Goal: Task Accomplishment & Management: Use online tool/utility

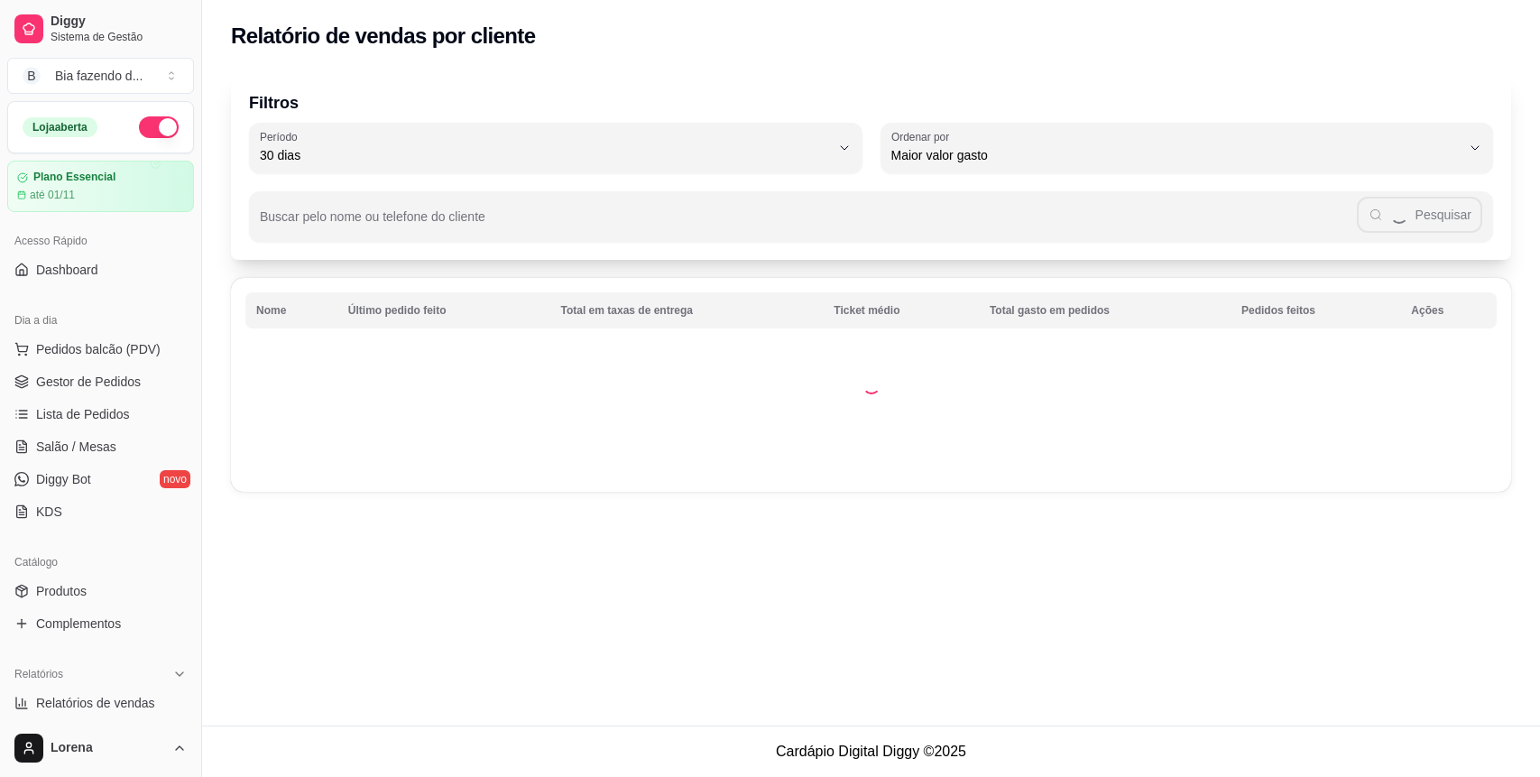
select select "30"
select select "HIGHEST_TOTAL_SPENT_WITH_ORDERS"
click at [107, 371] on link "Gestor de Pedidos" at bounding box center [100, 381] width 187 height 29
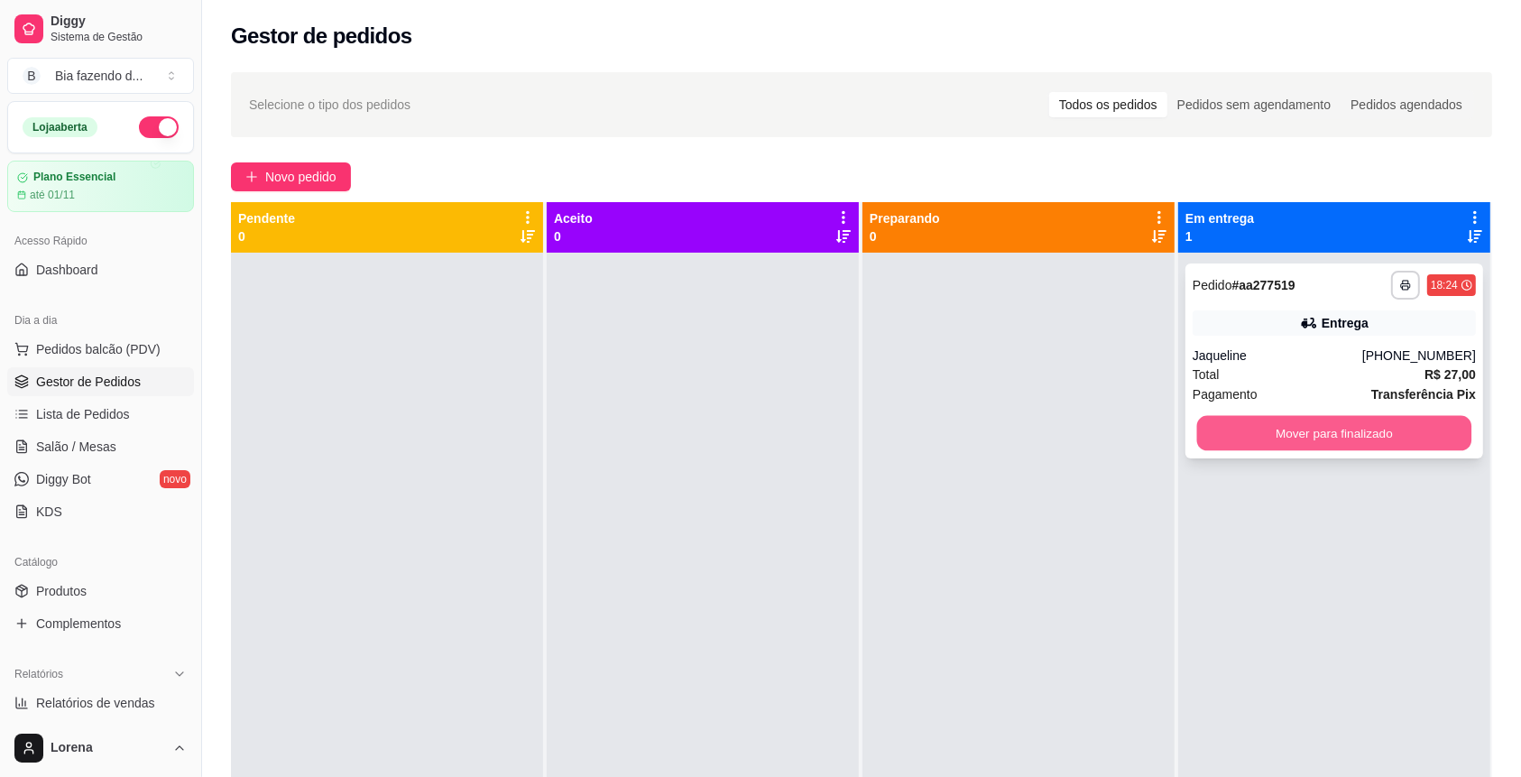
click at [1268, 424] on button "Mover para finalizado" at bounding box center [1334, 433] width 275 height 35
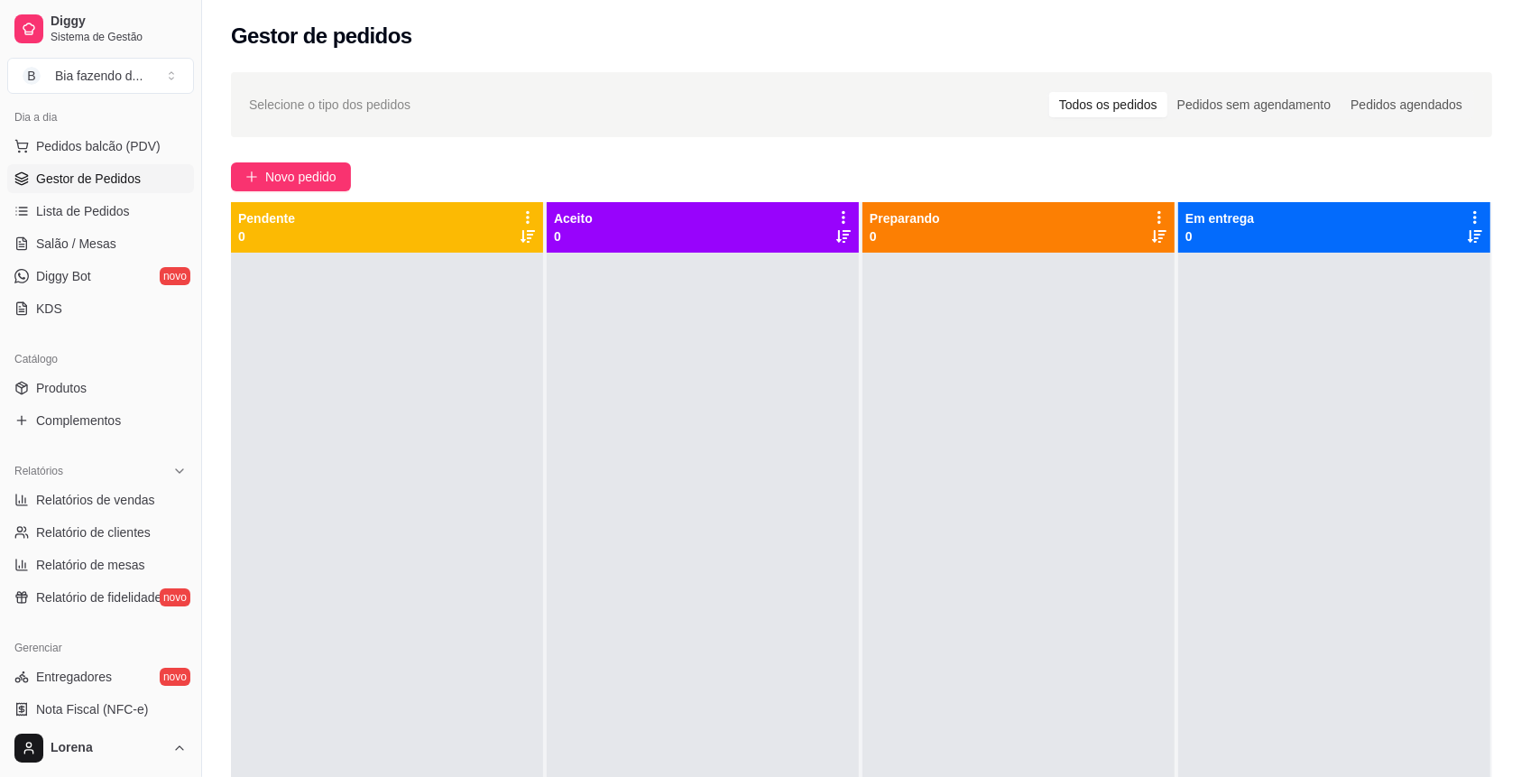
scroll to position [240, 0]
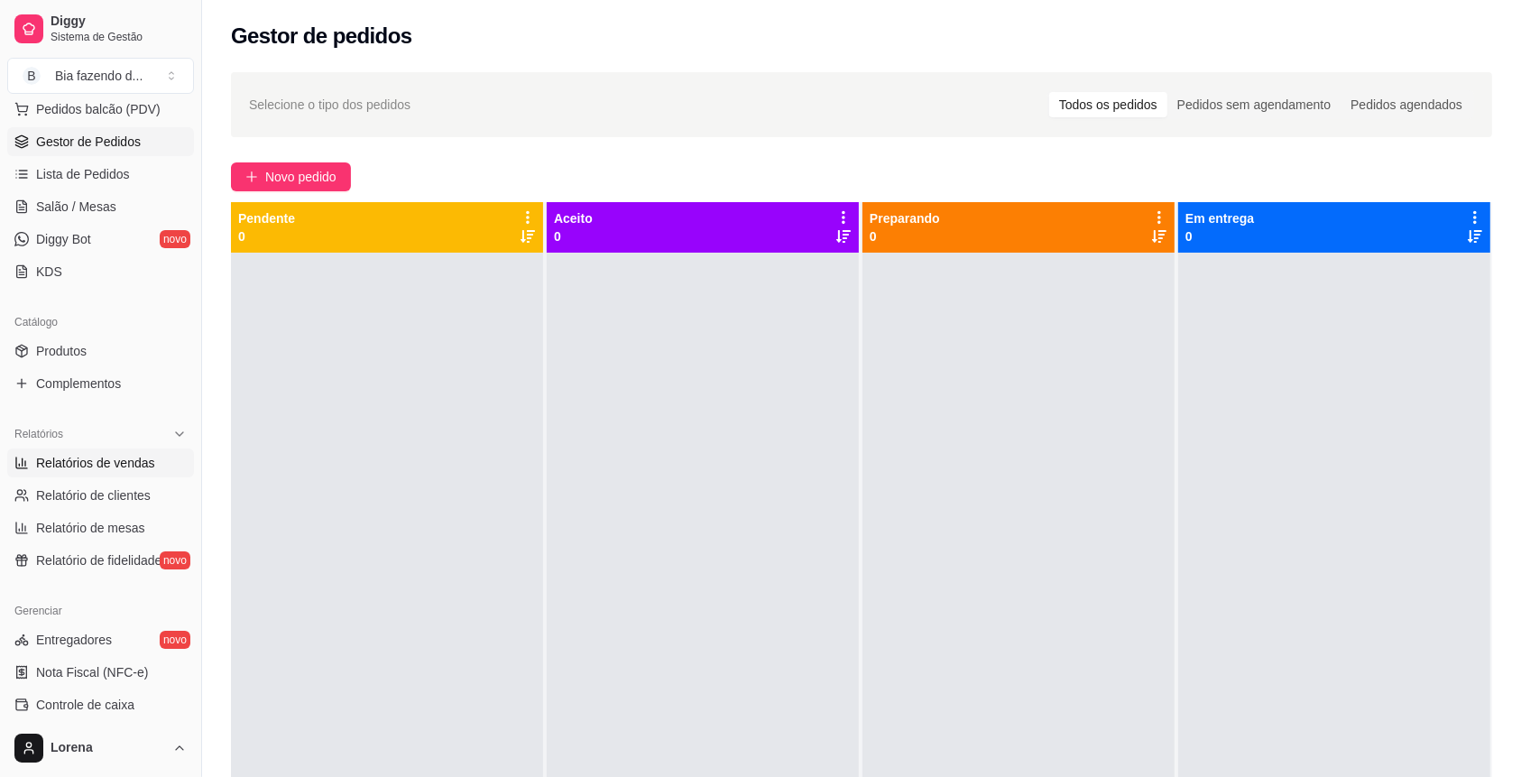
click at [101, 473] on link "Relatórios de vendas" at bounding box center [100, 462] width 187 height 29
select select "ALL"
select select "0"
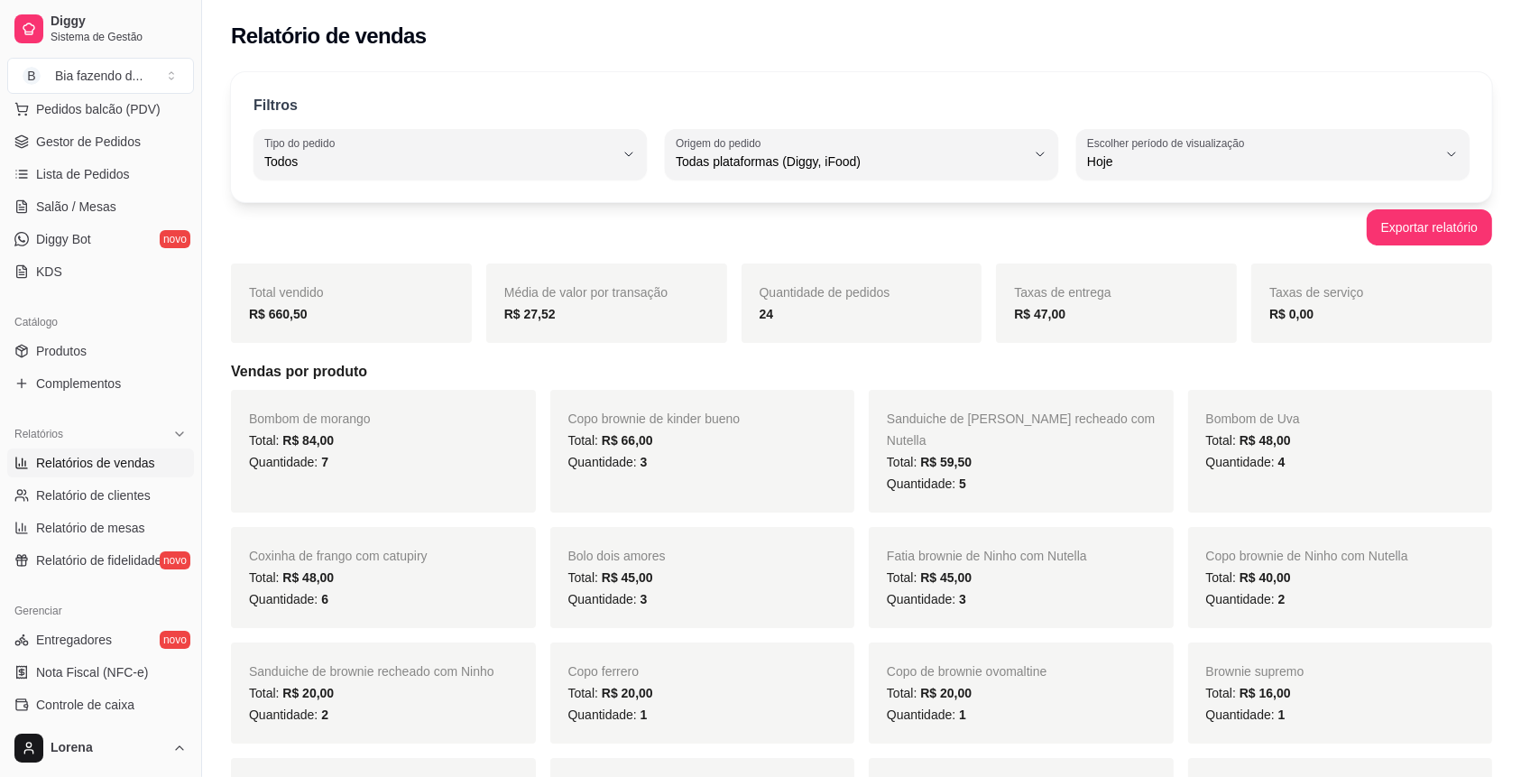
click at [7, 448] on link "Relatórios de vendas" at bounding box center [100, 462] width 187 height 29
click at [393, 219] on div "Exportar relatório" at bounding box center [861, 227] width 1261 height 36
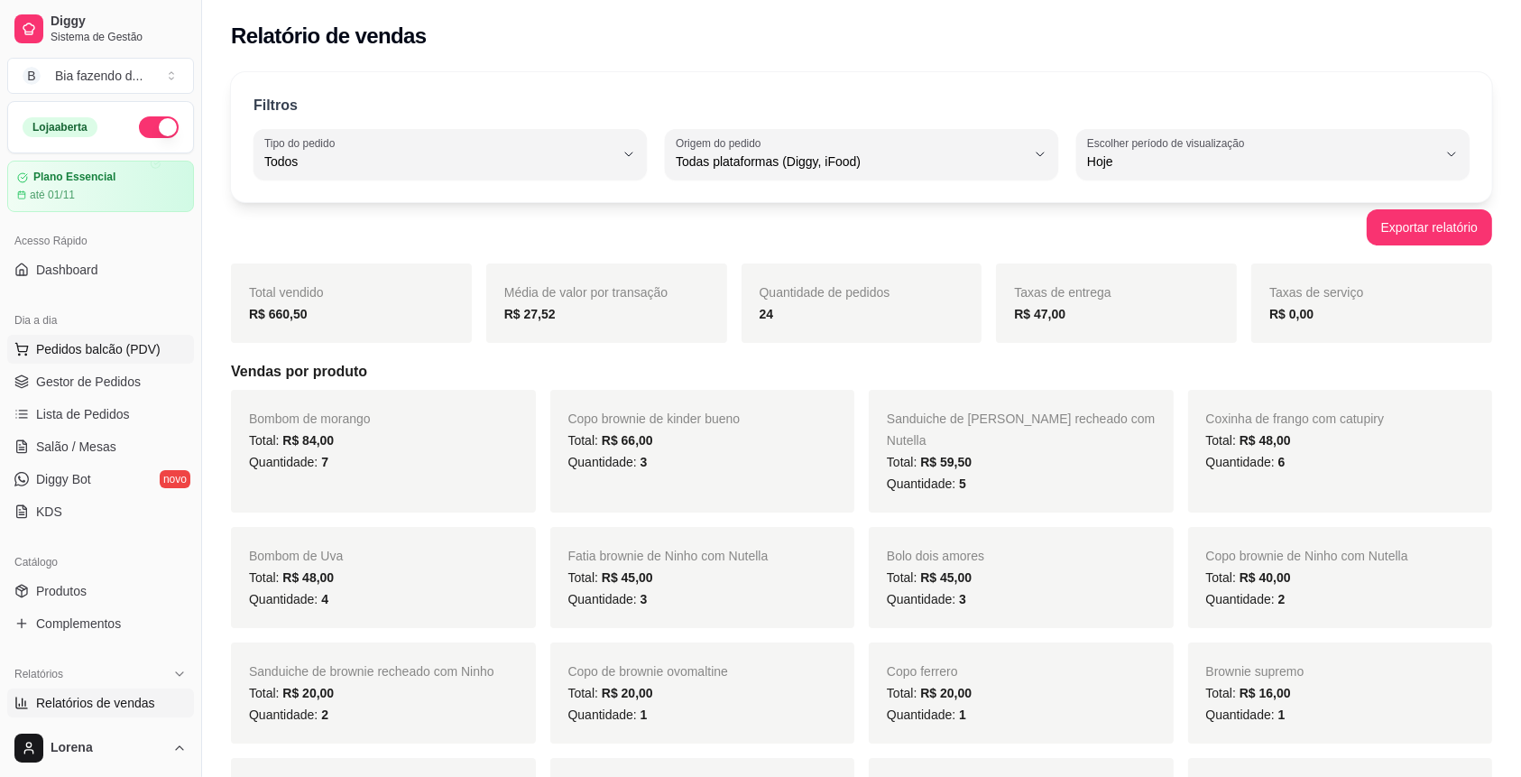
drag, startPoint x: 101, startPoint y: 359, endPoint x: 85, endPoint y: 357, distance: 16.3
click at [87, 358] on button "Pedidos balcão (PDV)" at bounding box center [100, 349] width 187 height 29
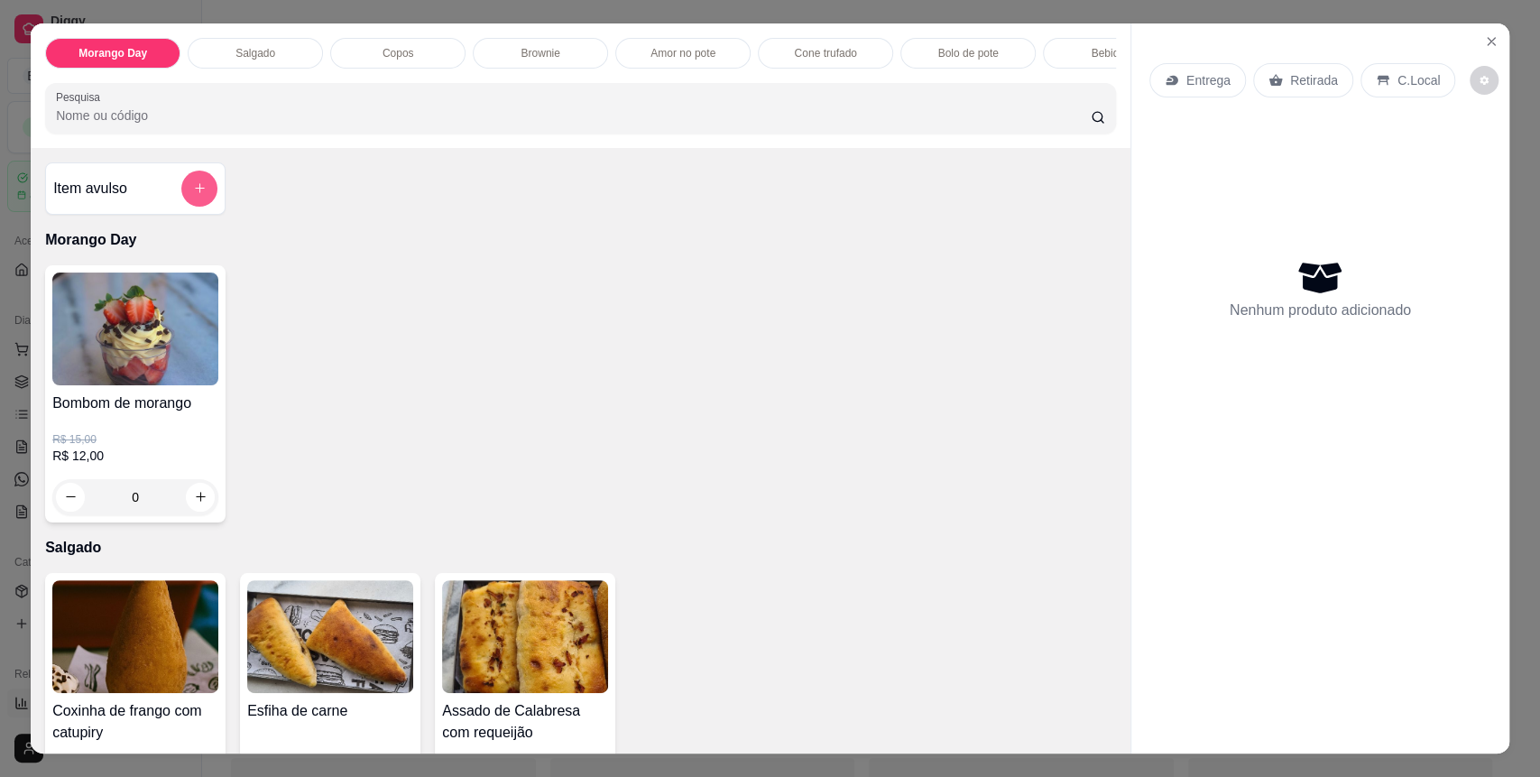
click at [195, 198] on button "add-separate-item" at bounding box center [199, 188] width 36 height 36
click at [181, 204] on button "add-separate-item" at bounding box center [199, 188] width 36 height 36
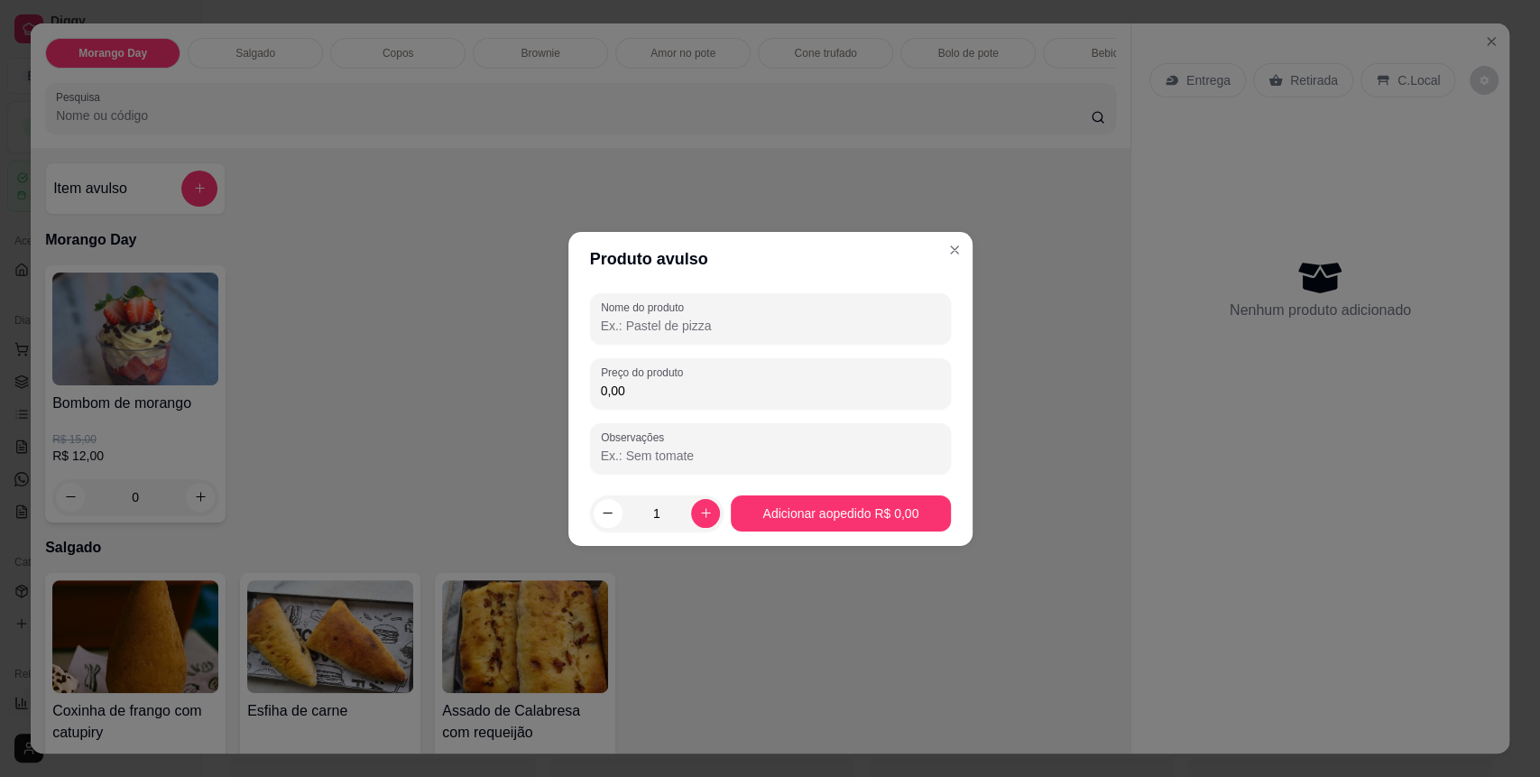
click at [622, 320] on input "Nome do produto" at bounding box center [770, 326] width 339 height 18
type input "Copo supremo pistache"
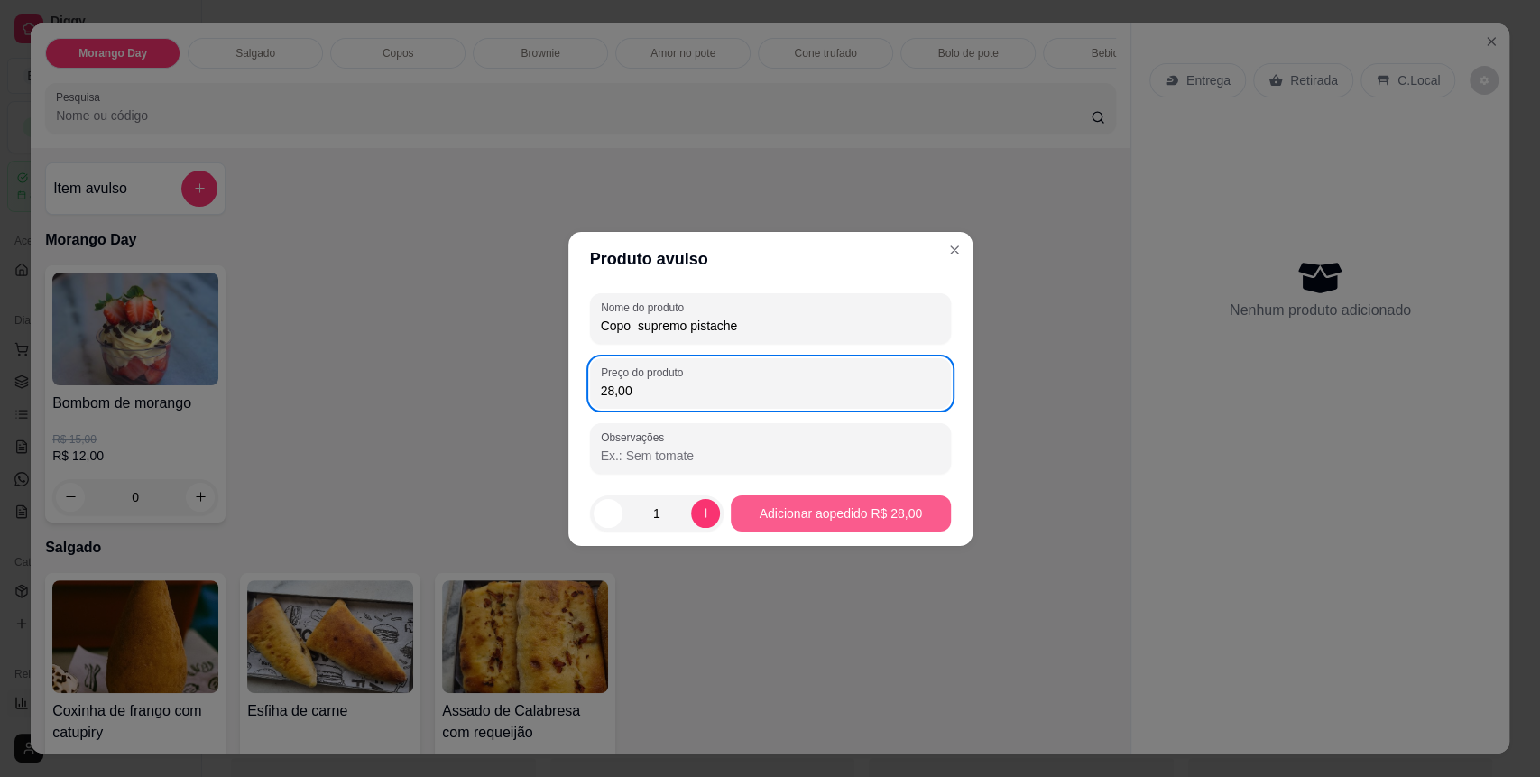
type input "28,00"
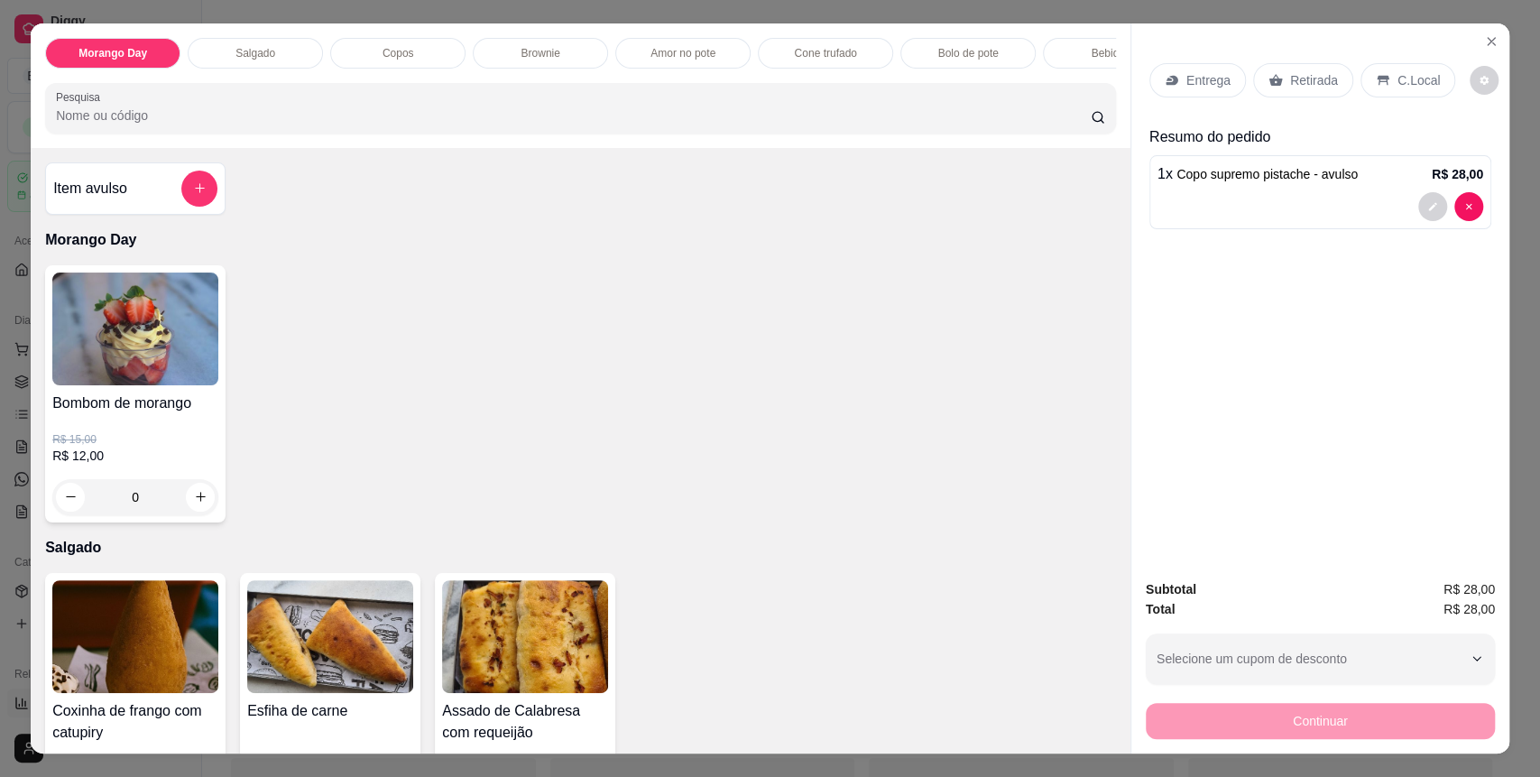
click at [1376, 89] on div "C.Local" at bounding box center [1407, 80] width 95 height 34
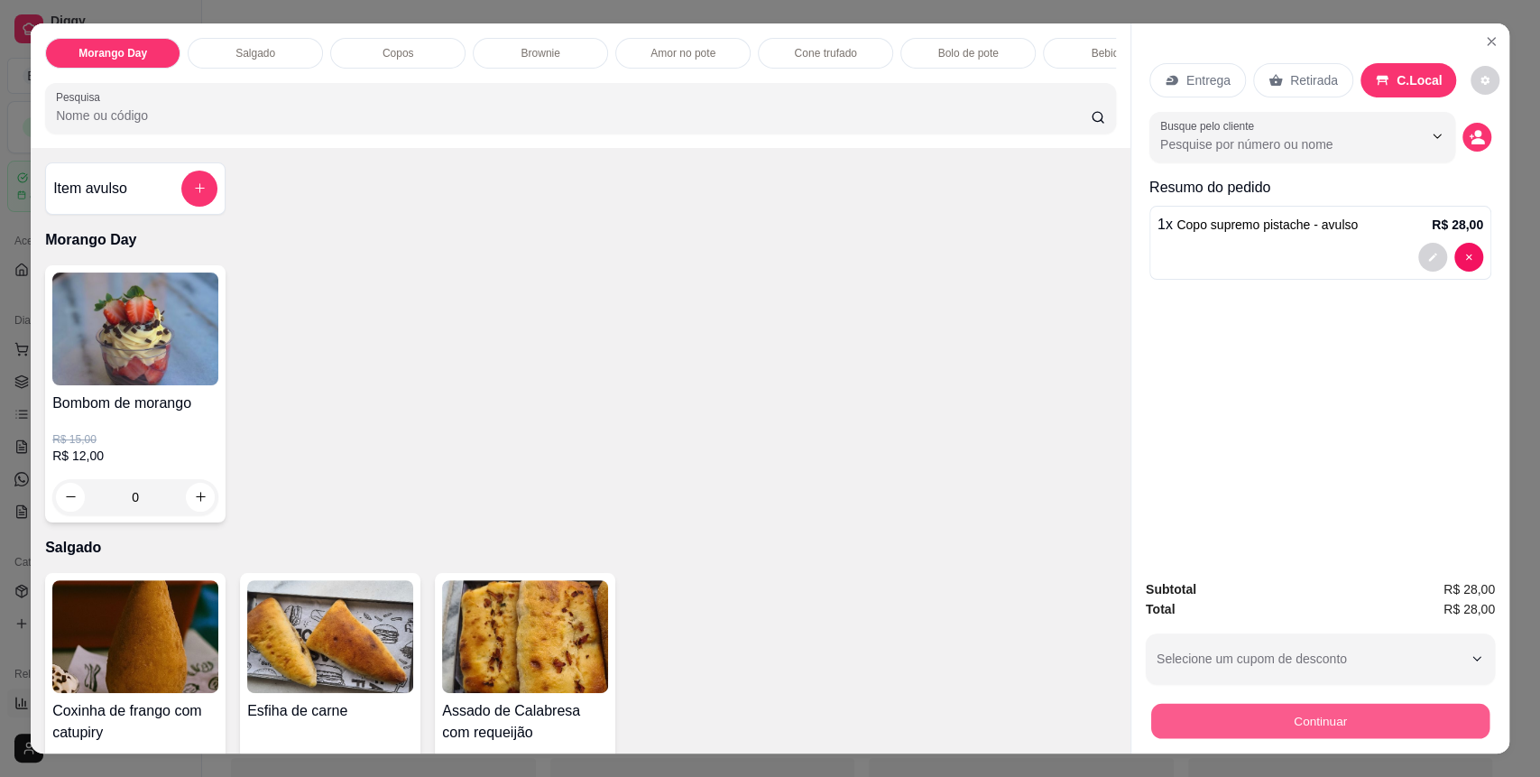
click at [1295, 722] on button "Continuar" at bounding box center [1320, 721] width 338 height 35
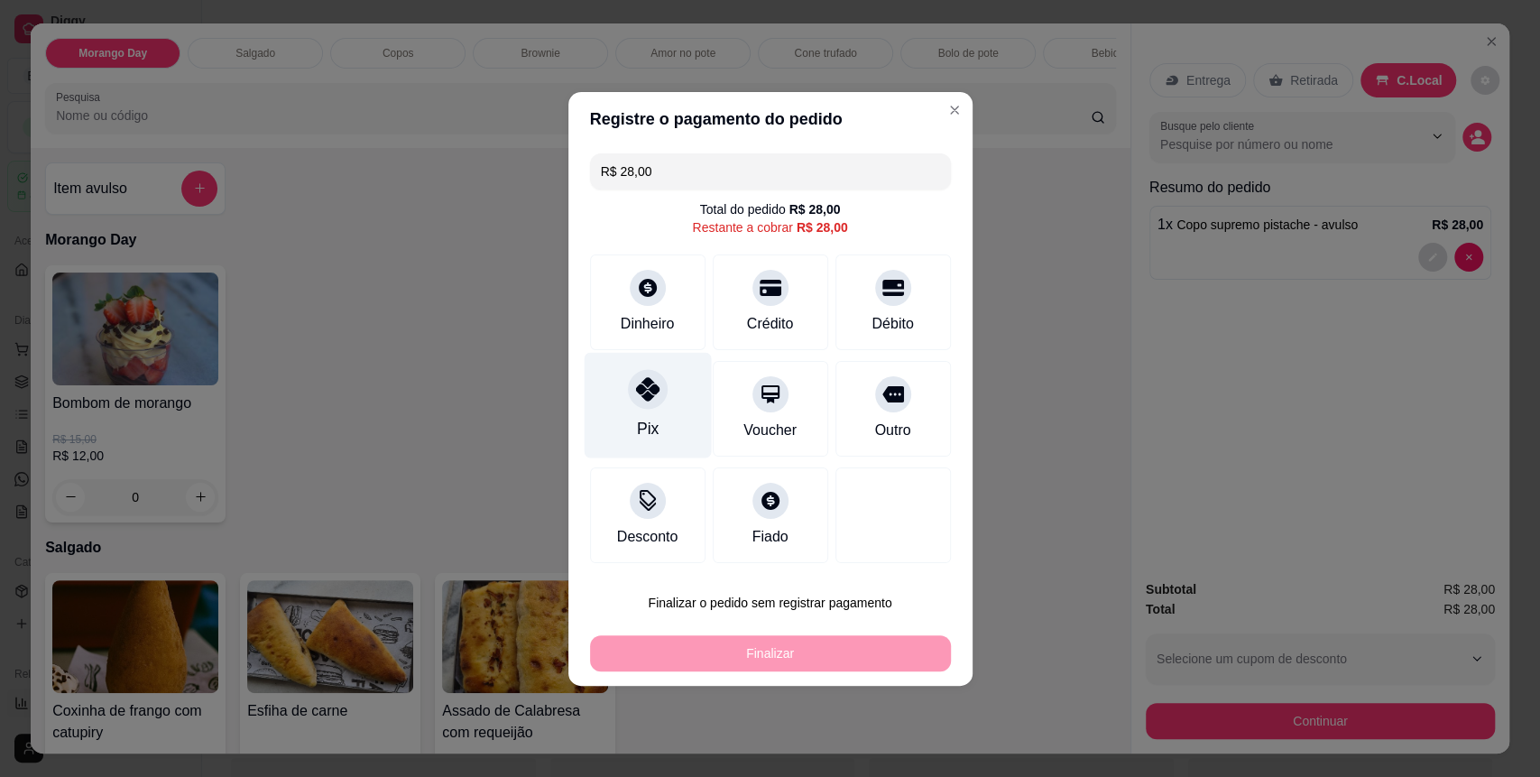
click at [671, 410] on div "Pix" at bounding box center [647, 405] width 127 height 106
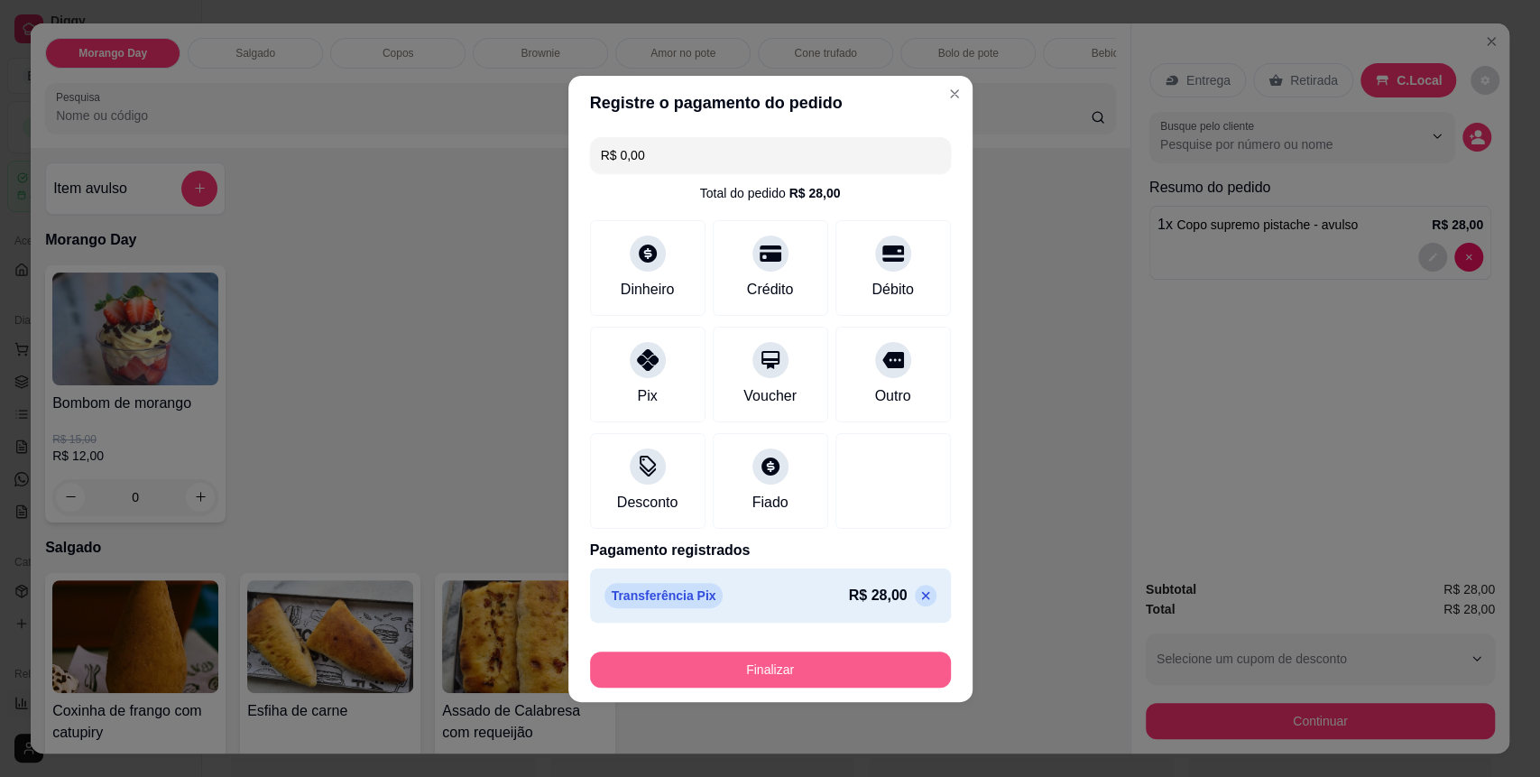
click at [742, 662] on button "Finalizar" at bounding box center [770, 669] width 361 height 36
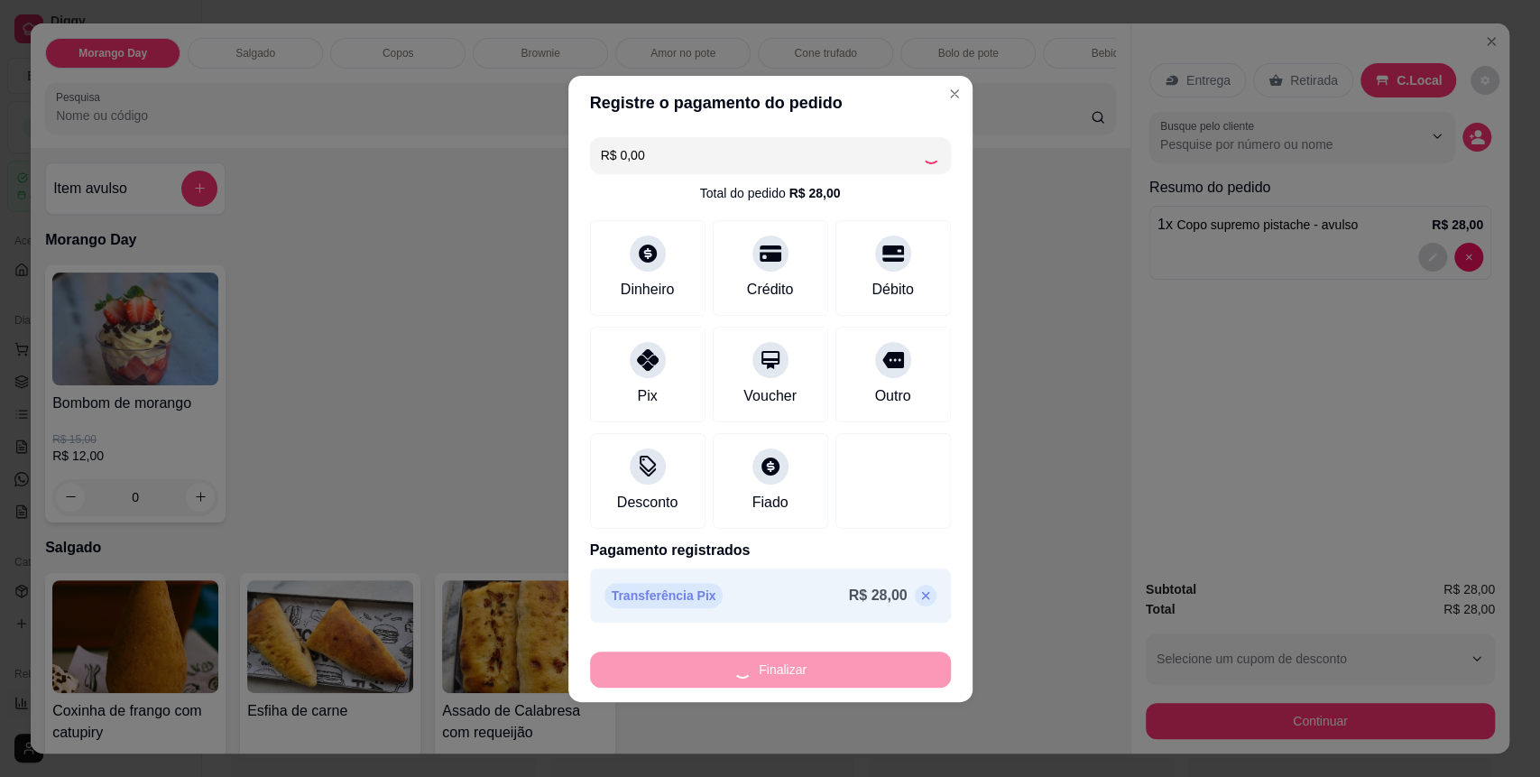
type input "-R$ 28,00"
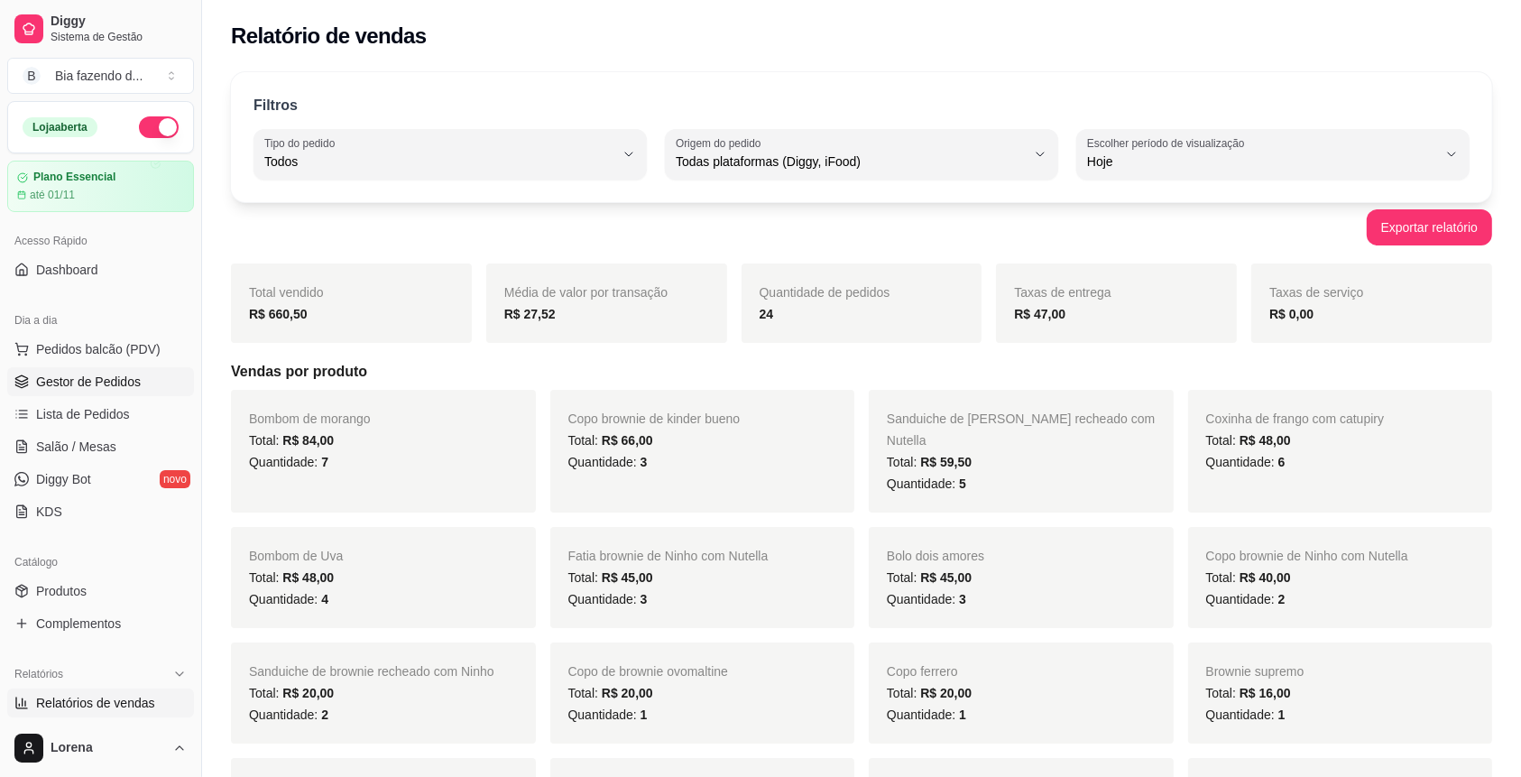
click at [88, 373] on span "Gestor de Pedidos" at bounding box center [88, 382] width 105 height 18
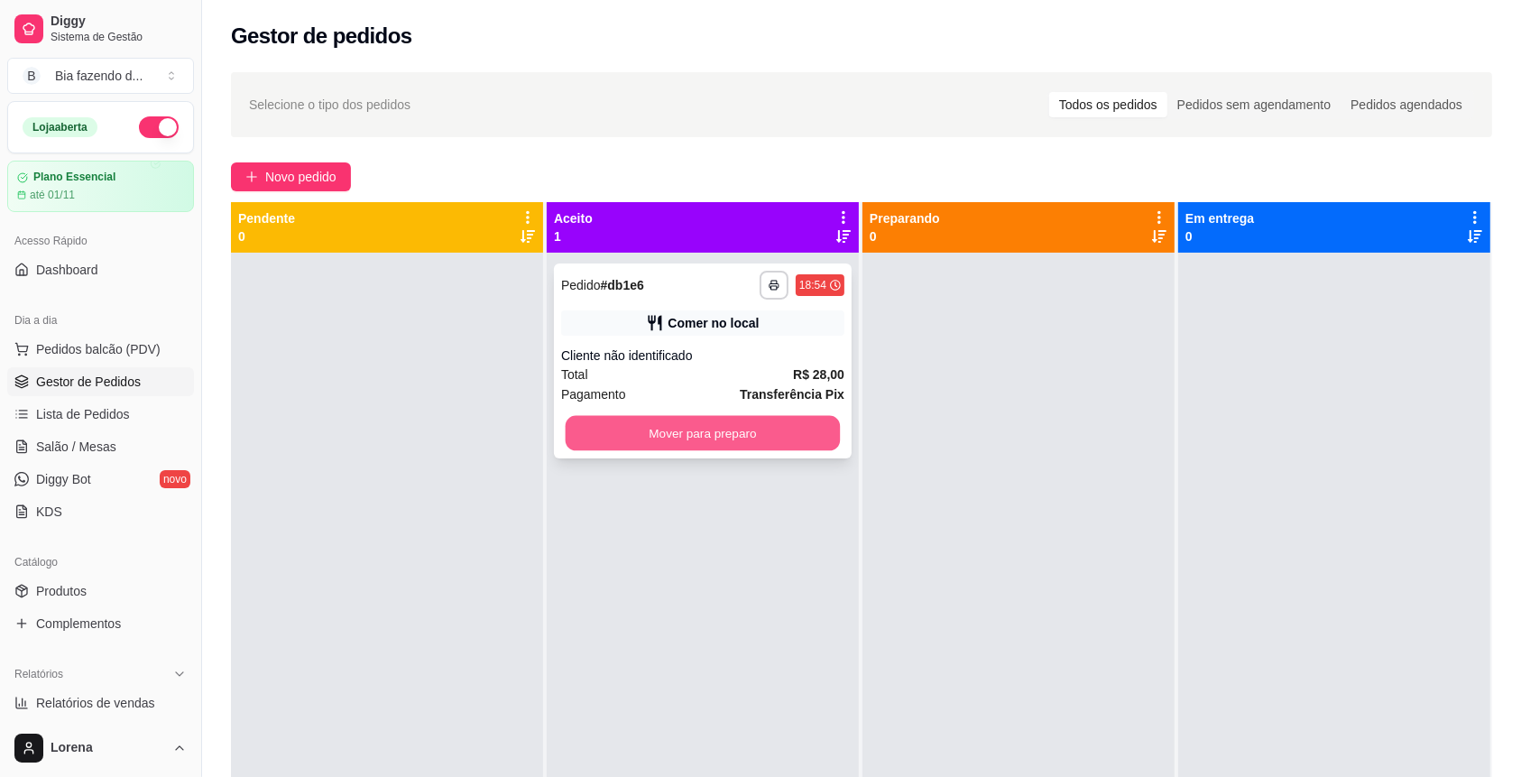
click at [737, 427] on button "Mover para preparo" at bounding box center [703, 433] width 275 height 35
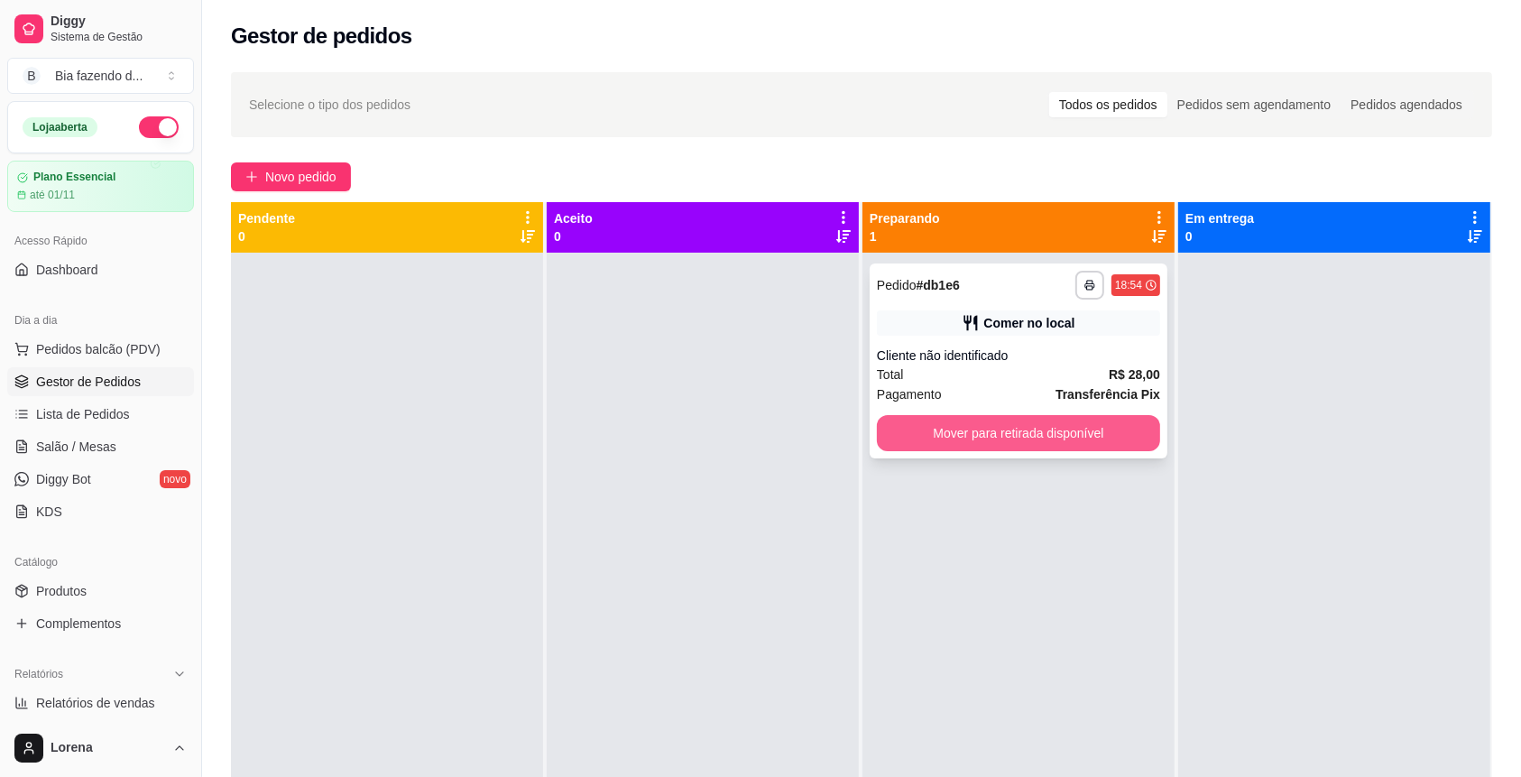
click at [937, 428] on button "Mover para retirada disponível" at bounding box center [1018, 433] width 283 height 36
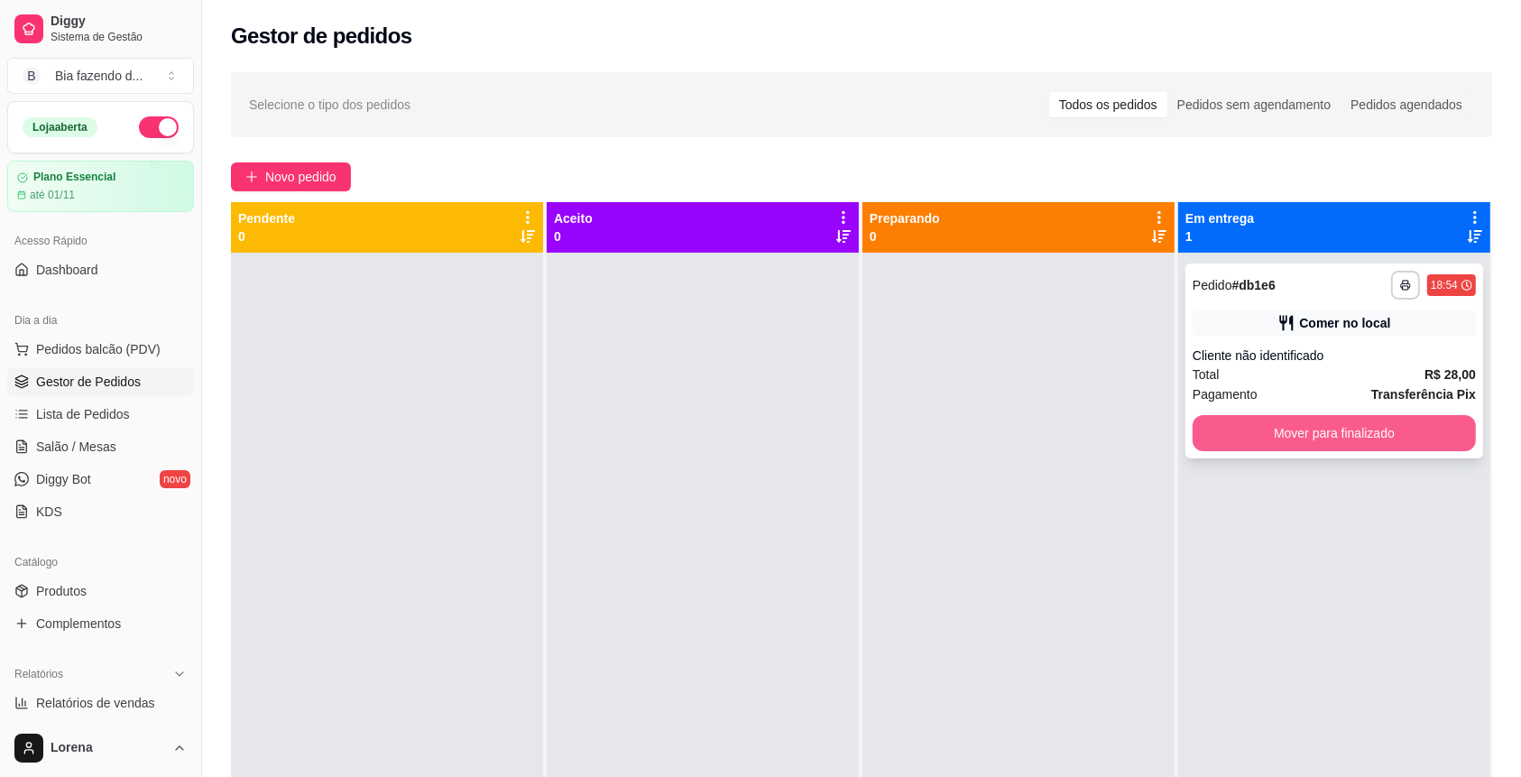
click at [1245, 437] on button "Mover para finalizado" at bounding box center [1334, 433] width 283 height 36
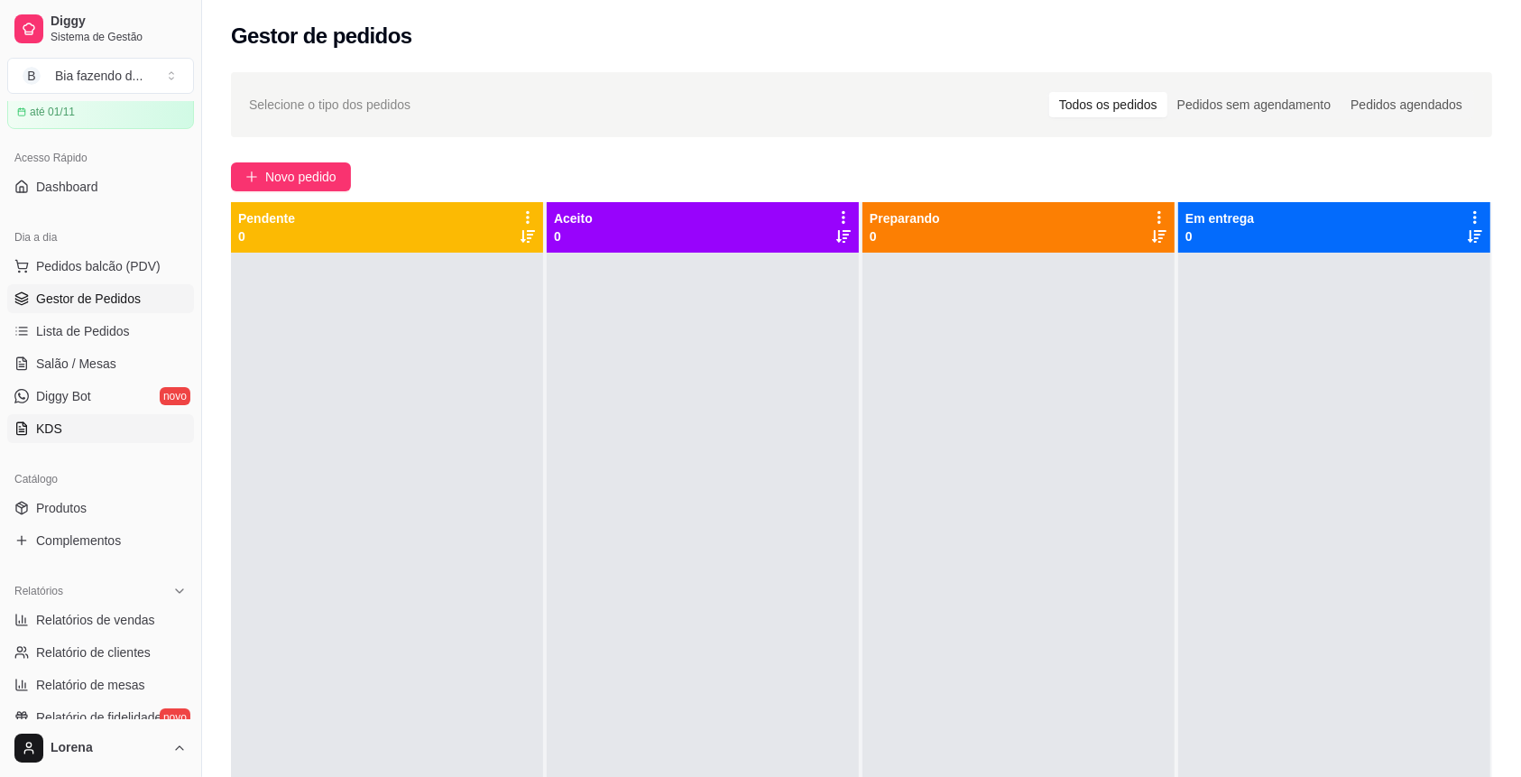
scroll to position [120, 0]
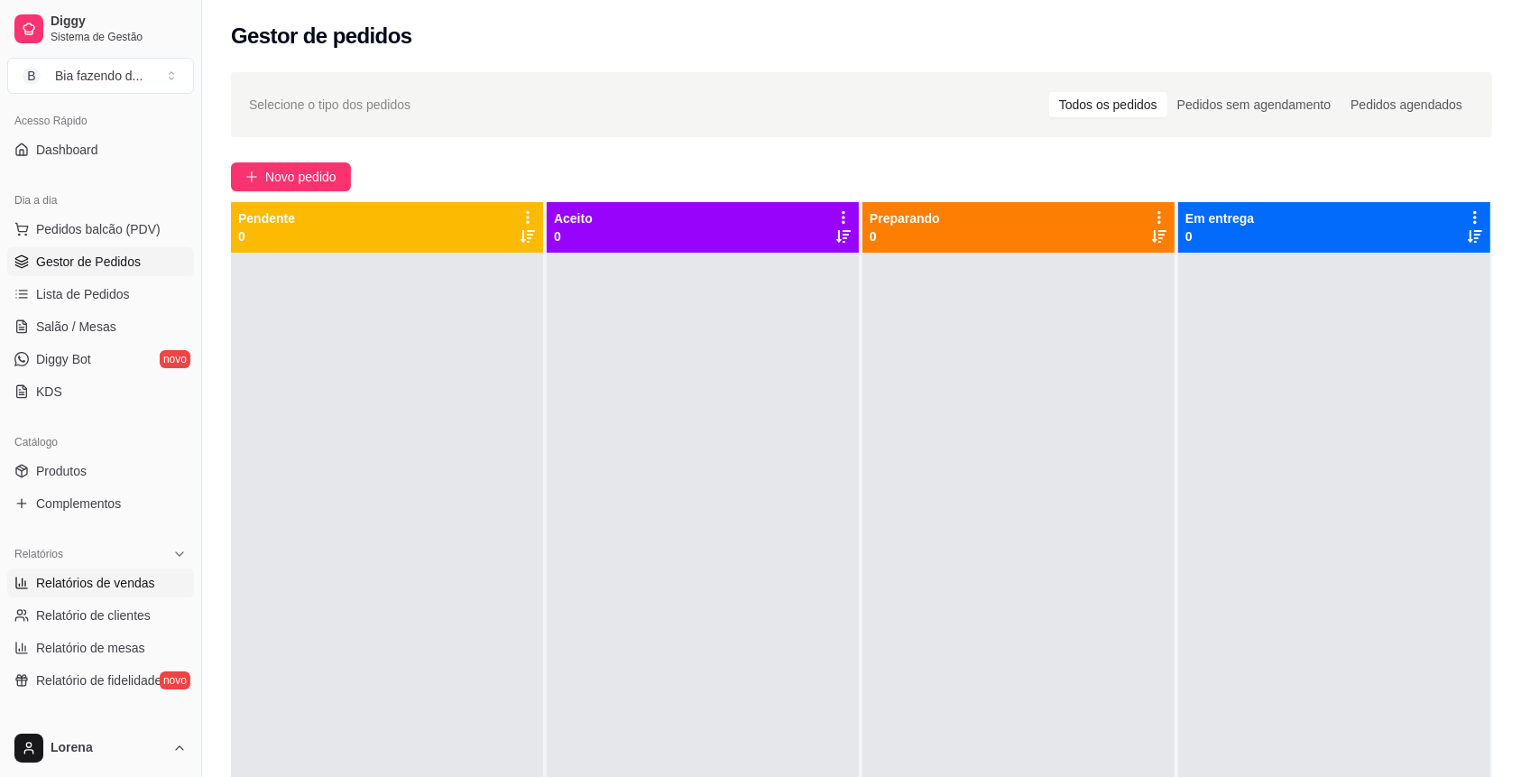
click at [124, 580] on span "Relatórios de vendas" at bounding box center [95, 583] width 119 height 18
select select "ALL"
select select "0"
